Goal: Task Accomplishment & Management: Manage account settings

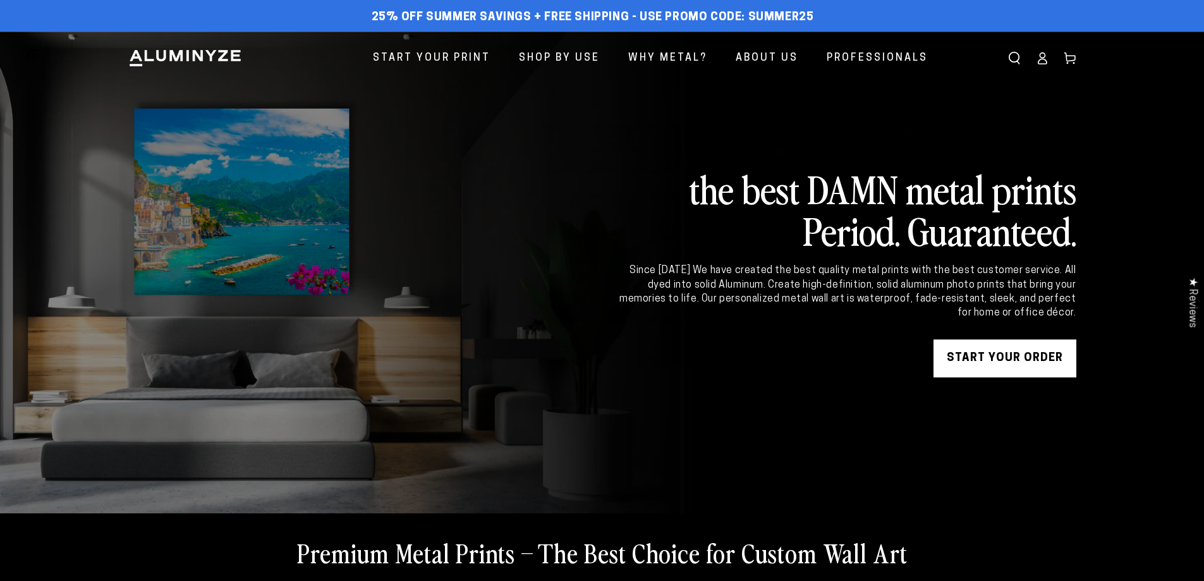
click at [1043, 60] on icon at bounding box center [1042, 58] width 13 height 13
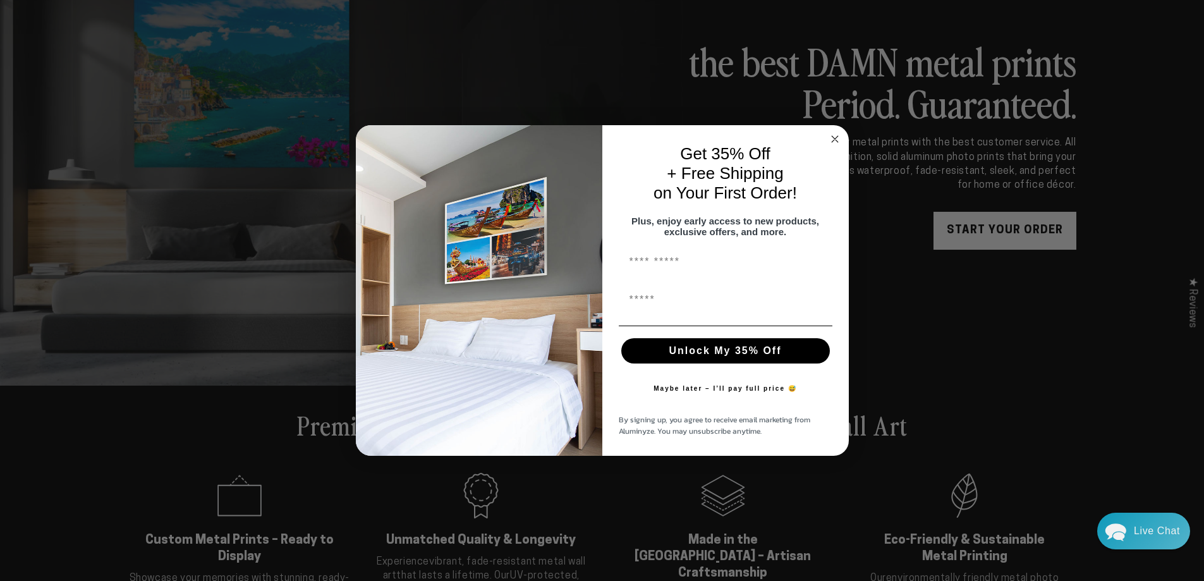
scroll to position [126, 0]
click at [834, 136] on icon "Close dialog" at bounding box center [835, 139] width 6 height 6
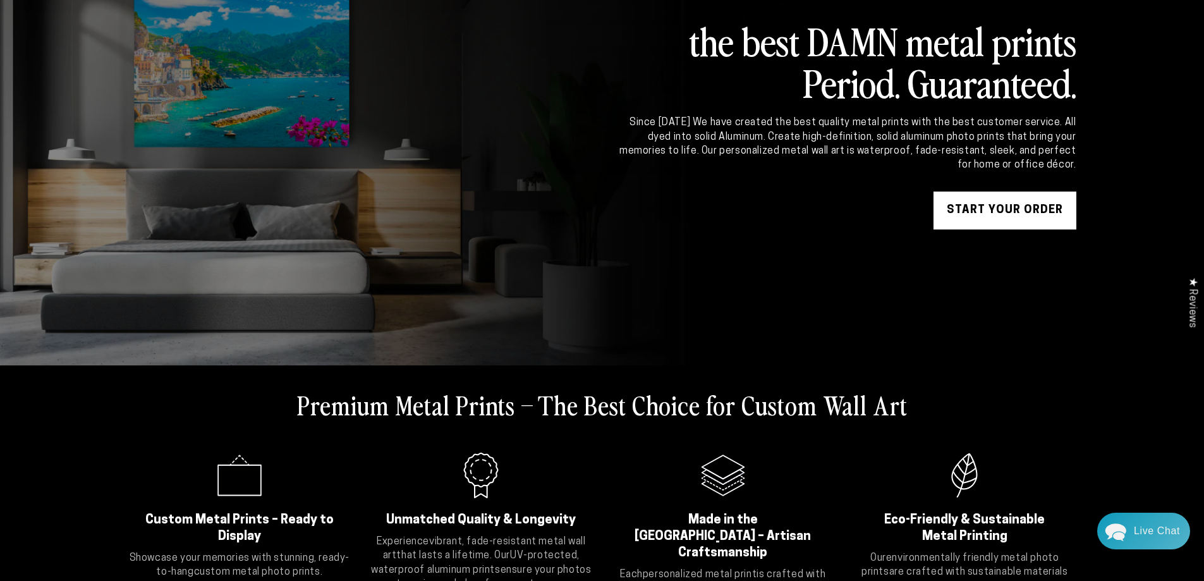
scroll to position [0, 0]
